Goal: Task Accomplishment & Management: Manage account settings

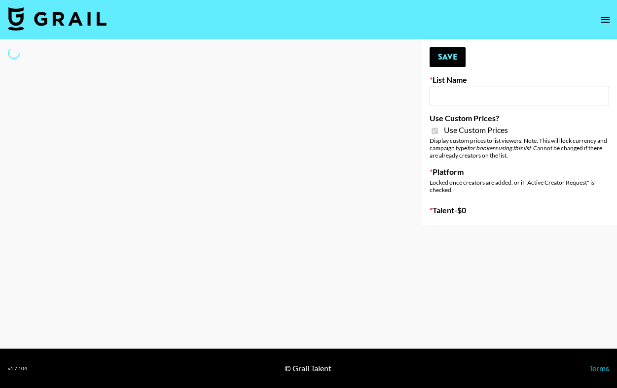
type input "Whallpro"
checkbox input "true"
select select "Brand"
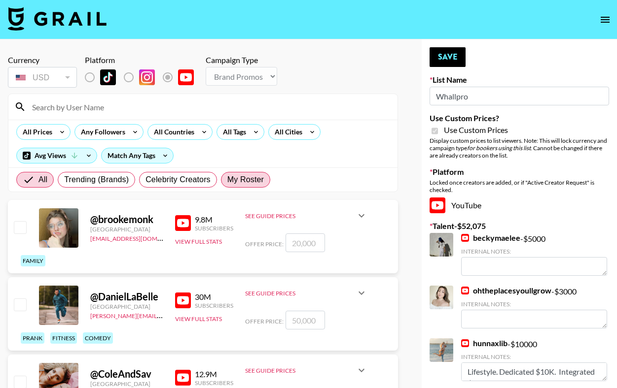
click at [246, 176] on span "My Roster" at bounding box center [245, 180] width 36 height 12
click at [227, 180] on input "My Roster" at bounding box center [227, 180] width 0 height 0
radio input "true"
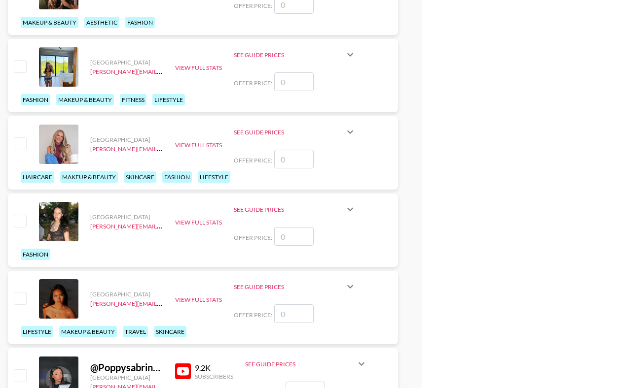
scroll to position [1276, 0]
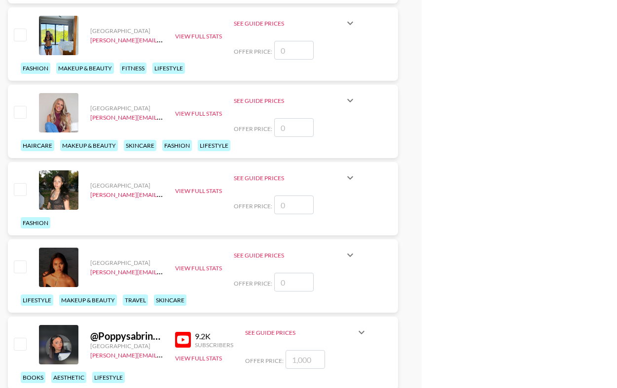
click at [21, 114] on input "checkbox" at bounding box center [20, 112] width 12 height 12
click at [16, 114] on input "checkbox" at bounding box center [20, 112] width 12 height 12
click at [14, 114] on input "checkbox" at bounding box center [20, 112] width 12 height 12
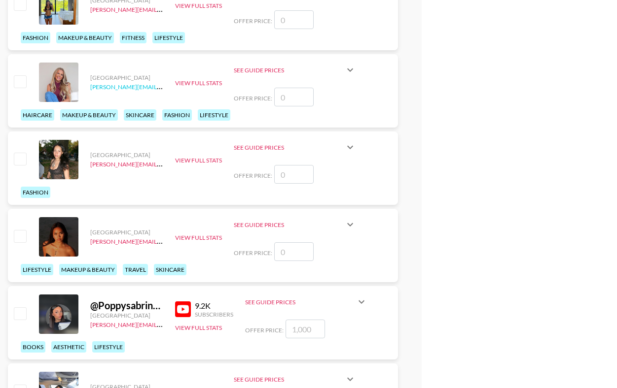
scroll to position [1311, 0]
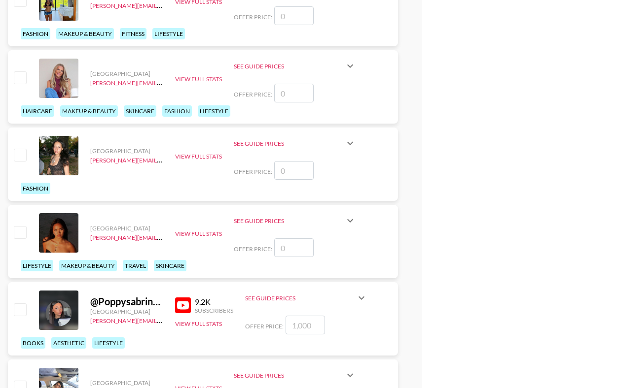
click at [27, 75] on div at bounding box center [19, 78] width 15 height 17
click at [23, 75] on input "checkbox" at bounding box center [20, 77] width 12 height 12
checkbox input "false"
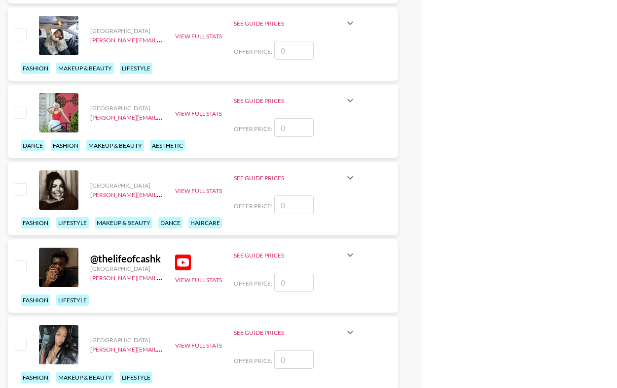
scroll to position [1663, 0]
click at [18, 194] on input "checkbox" at bounding box center [20, 189] width 12 height 12
checkbox input "false"
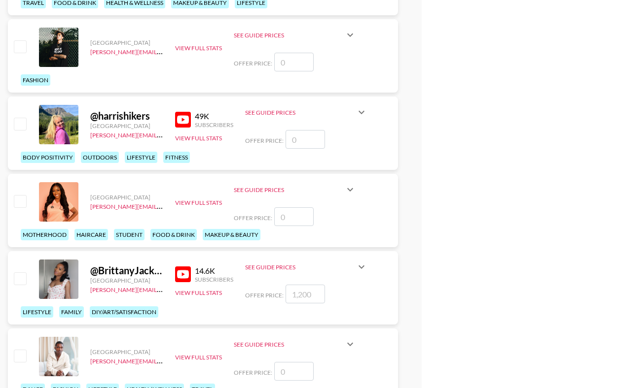
scroll to position [2282, 0]
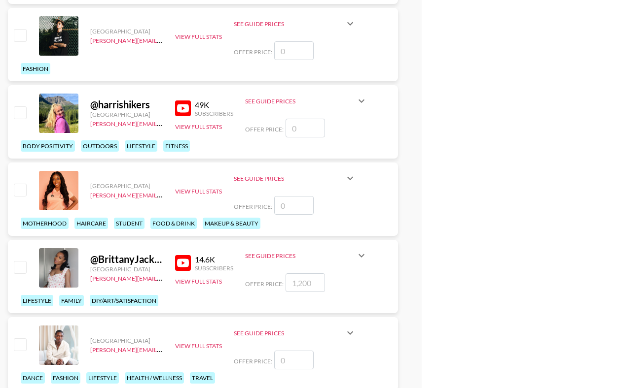
click at [23, 266] on input "checkbox" at bounding box center [20, 267] width 12 height 12
checkbox input "true"
type input "1200"
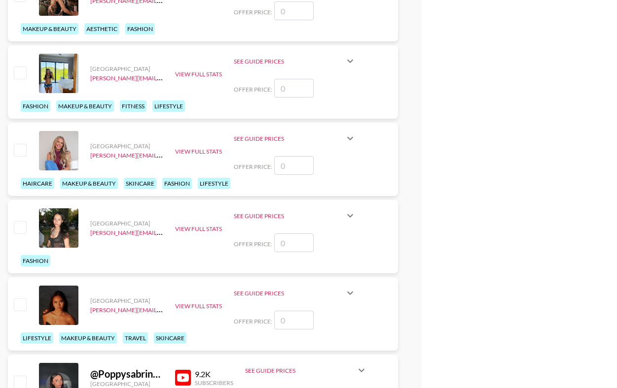
scroll to position [1219, 0]
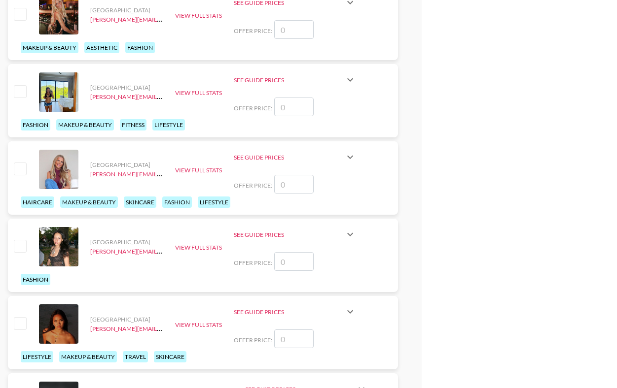
click at [18, 174] on input "checkbox" at bounding box center [20, 169] width 12 height 12
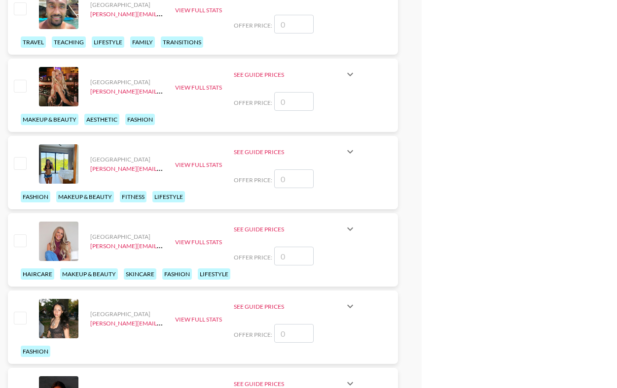
scroll to position [1140, 0]
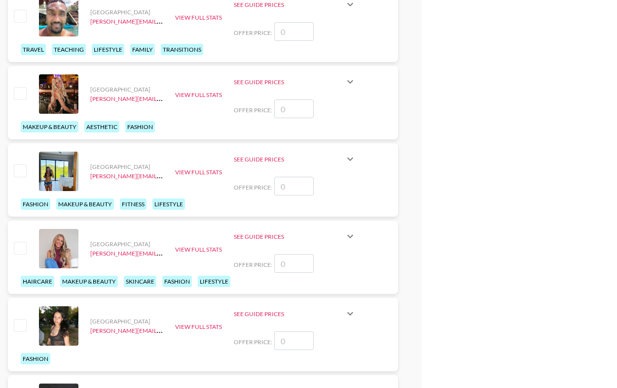
click at [21, 245] on input "checkbox" at bounding box center [20, 248] width 12 height 12
click at [21, 249] on input "checkbox" at bounding box center [20, 248] width 12 height 12
checkbox input "false"
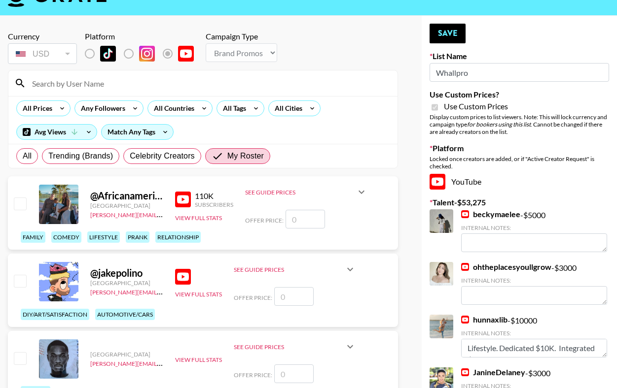
scroll to position [8, 0]
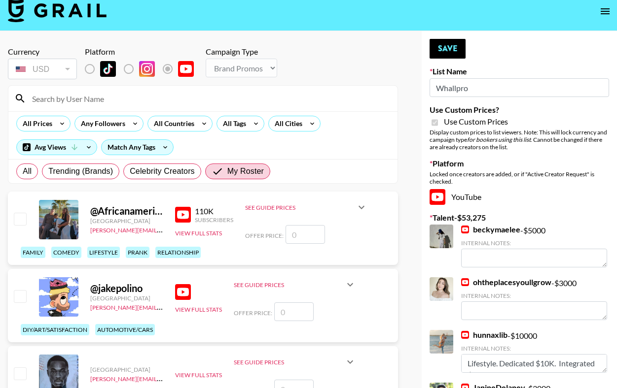
click at [450, 46] on button "Save" at bounding box center [447, 49] width 36 height 20
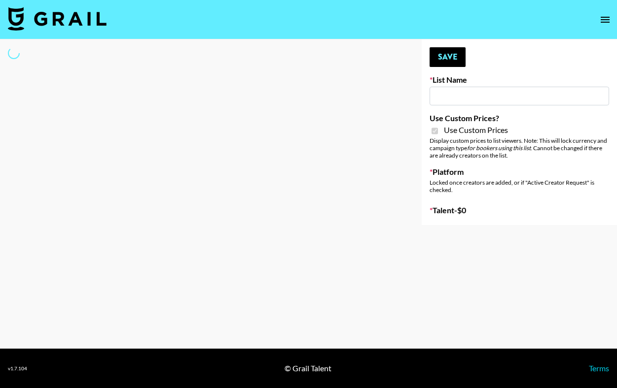
type input "Flexispot"
checkbox input "true"
select select "Brand"
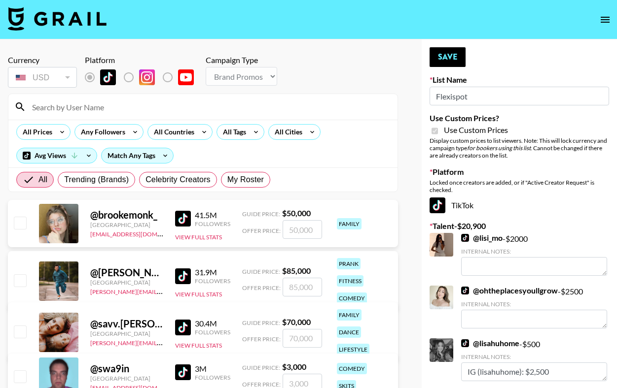
type textarea "IG (@tonedelements): $1,550"
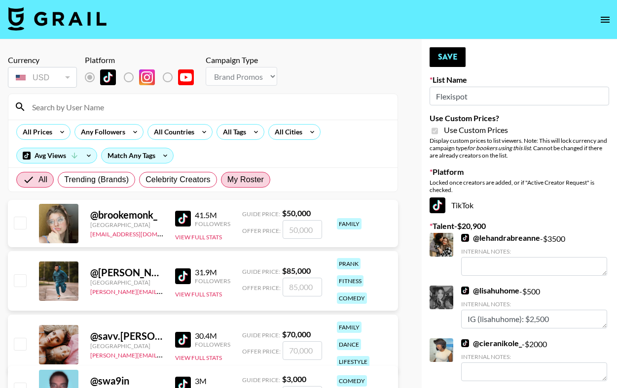
click at [248, 180] on span "My Roster" at bounding box center [245, 180] width 36 height 12
click at [227, 180] on input "My Roster" at bounding box center [227, 180] width 0 height 0
radio input "true"
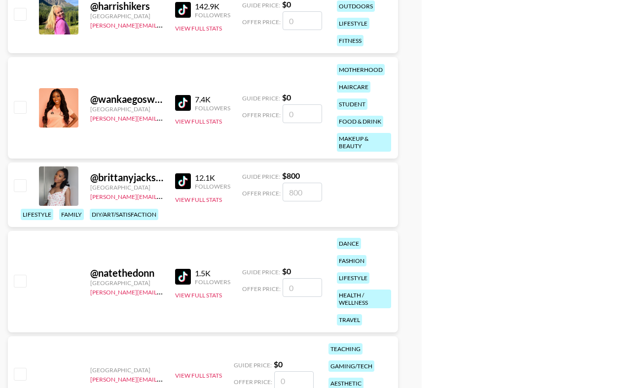
scroll to position [2393, 0]
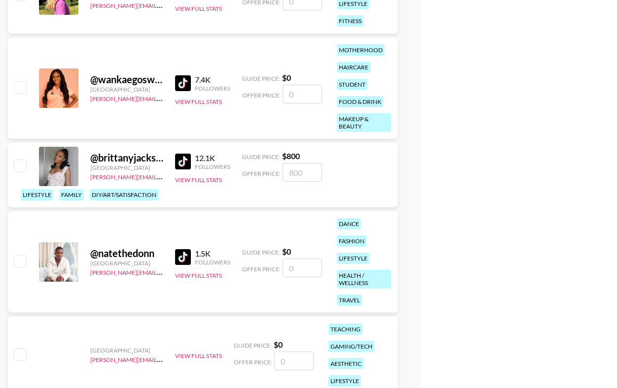
click at [19, 167] on input "checkbox" at bounding box center [20, 166] width 12 height 12
checkbox input "true"
type input "800"
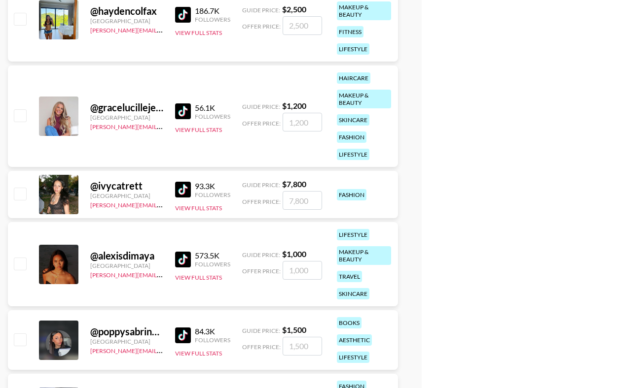
scroll to position [1300, 0]
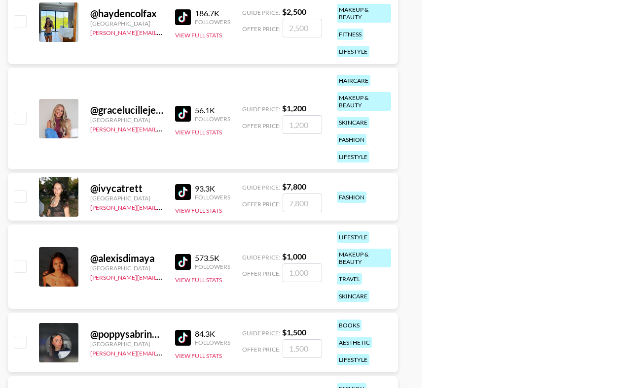
click at [19, 120] on input "checkbox" at bounding box center [20, 118] width 12 height 12
checkbox input "true"
type input "1200"
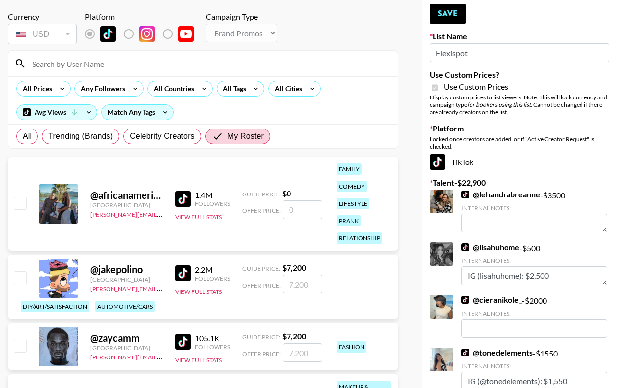
scroll to position [0, 0]
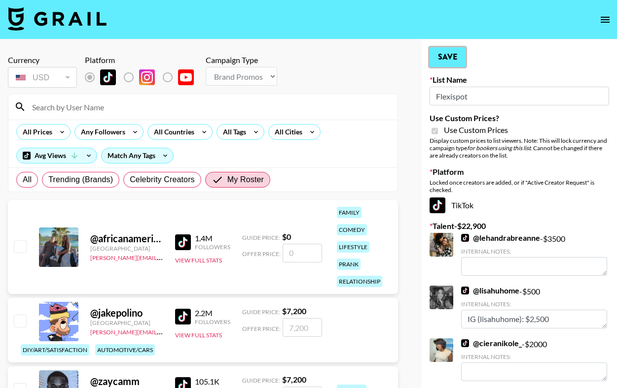
click at [454, 58] on button "Save" at bounding box center [447, 57] width 36 height 20
